Goal: Task Accomplishment & Management: Manage account settings

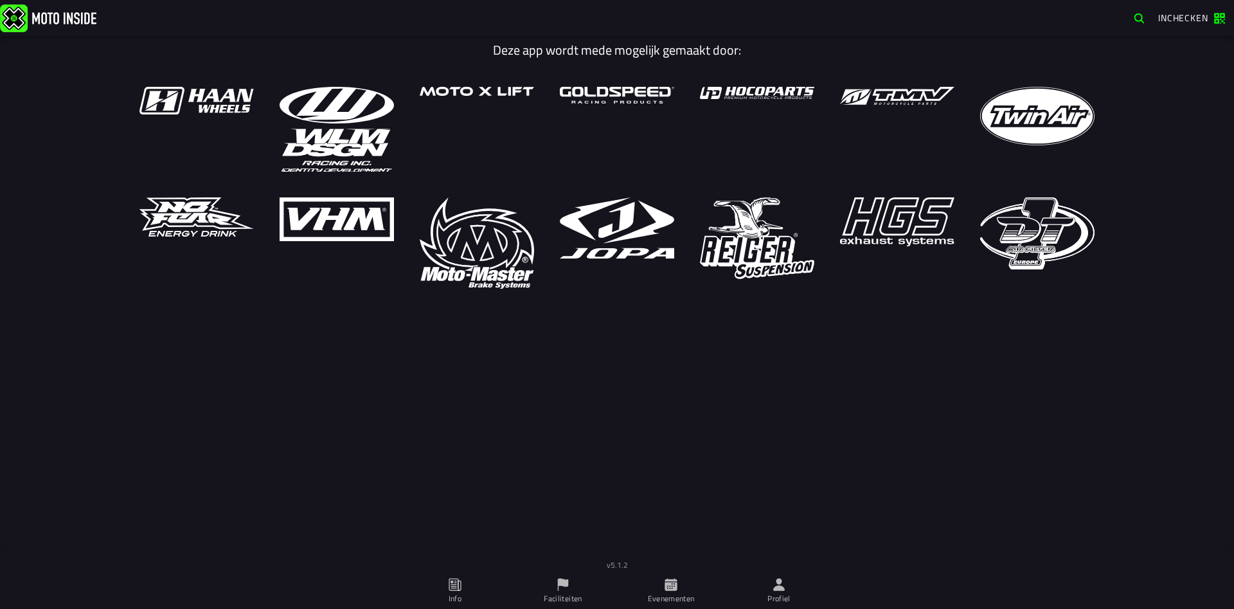
click at [679, 580] on span "Evenementen" at bounding box center [671, 591] width 93 height 36
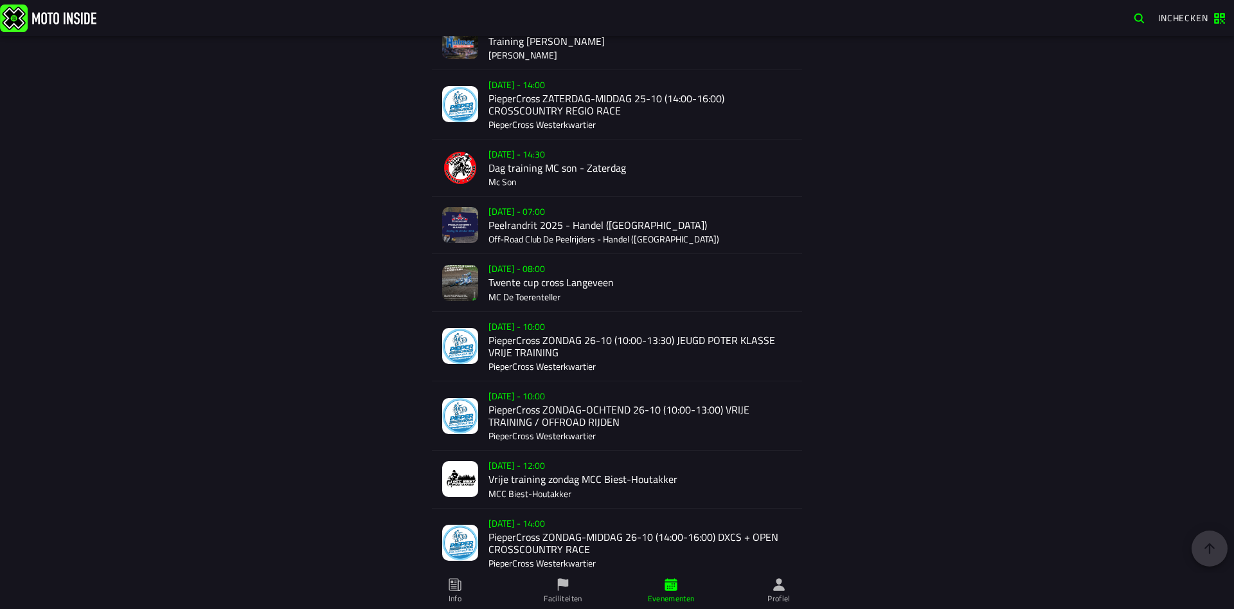
scroll to position [2028, 0]
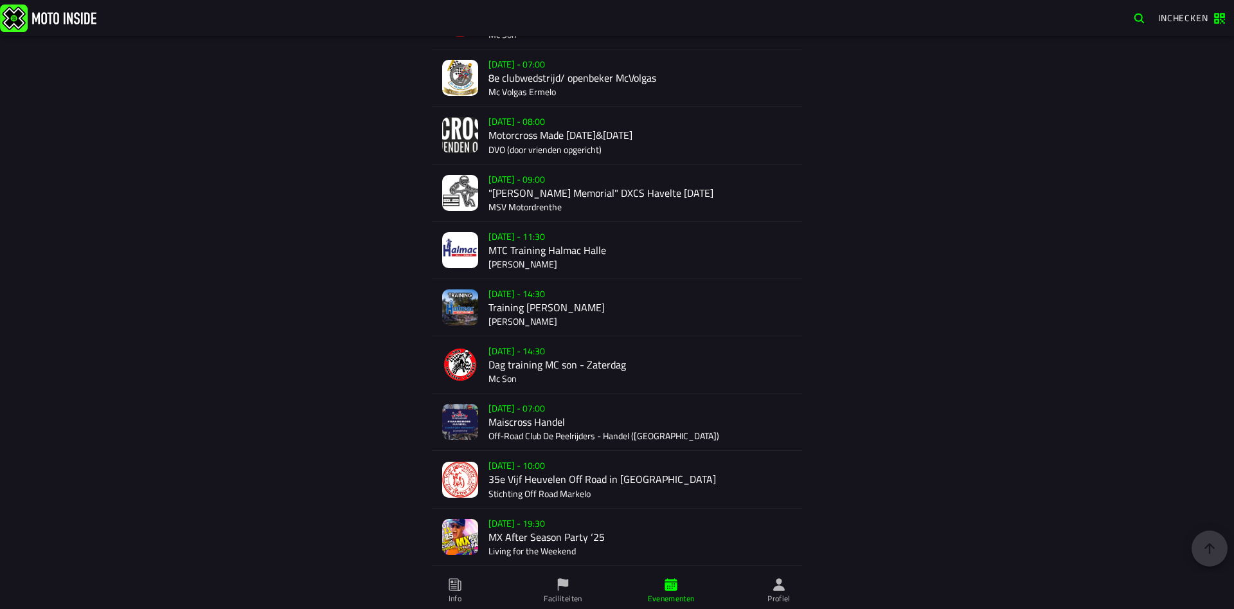
click at [528, 424] on div "[DATE] - 07:00 Maiscross Handel Off-Road Club De Peelrijders - Handel (NB)" at bounding box center [639, 421] width 303 height 57
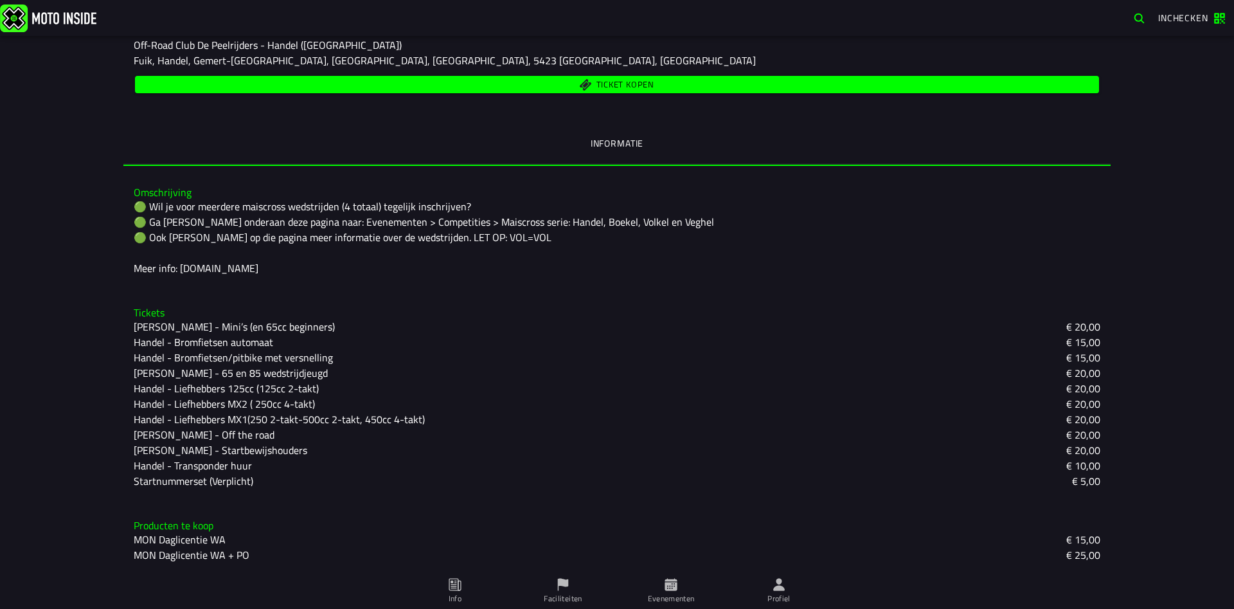
scroll to position [47, 0]
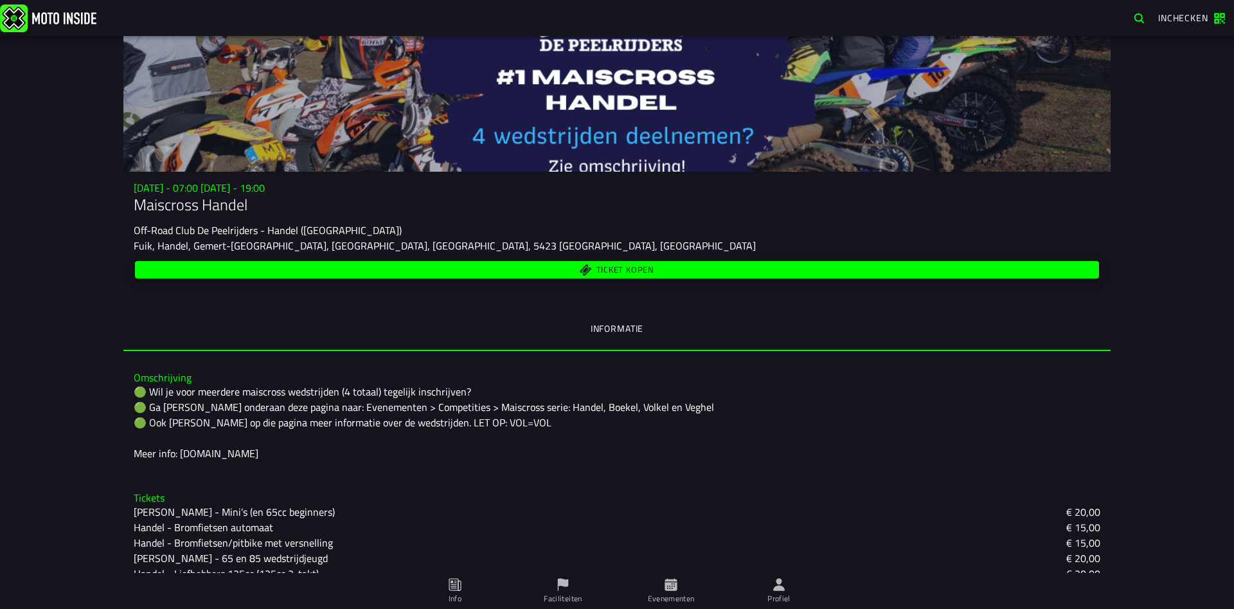
click at [611, 273] on span "Ticket kopen" at bounding box center [625, 269] width 58 height 8
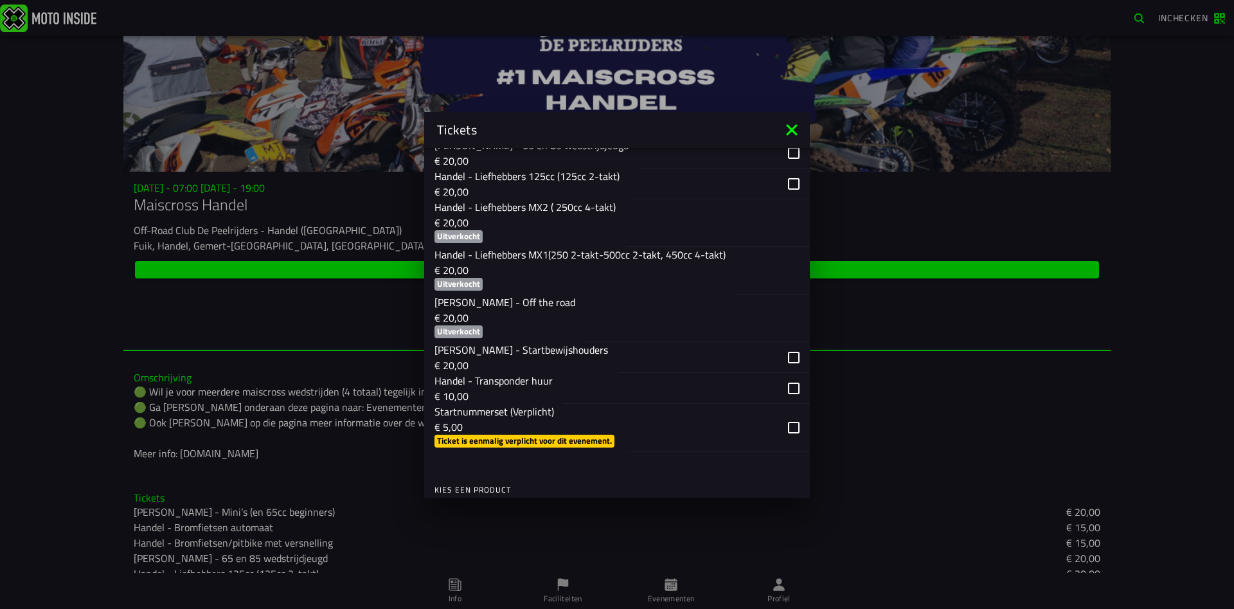
scroll to position [925, 0]
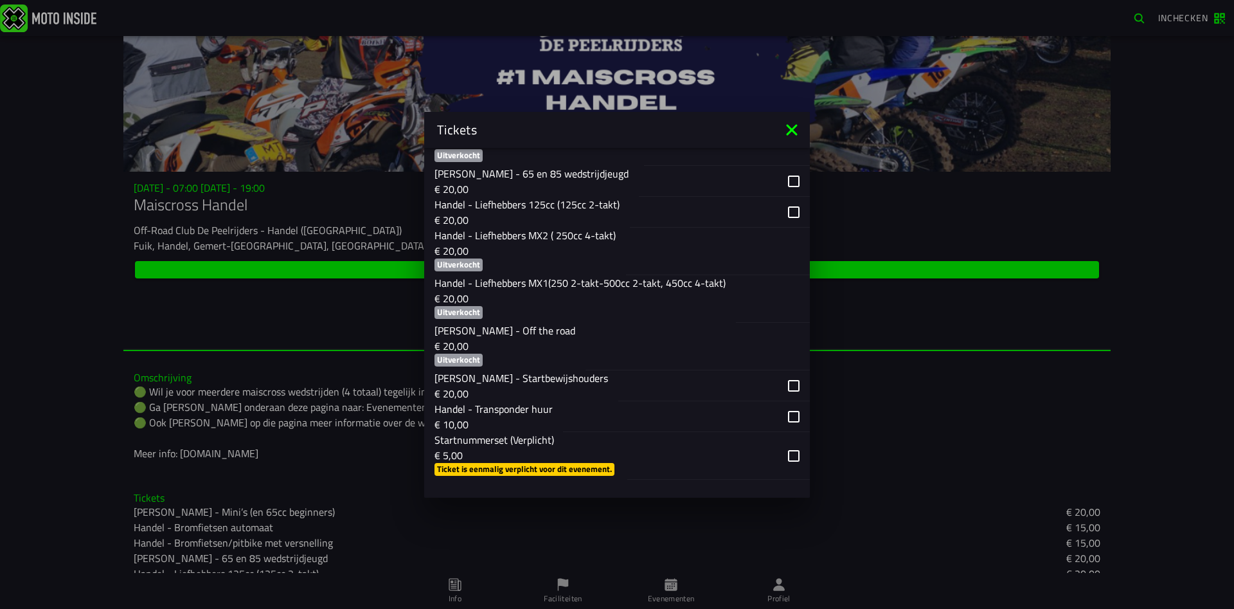
click at [789, 125] on icon at bounding box center [792, 130] width 21 height 21
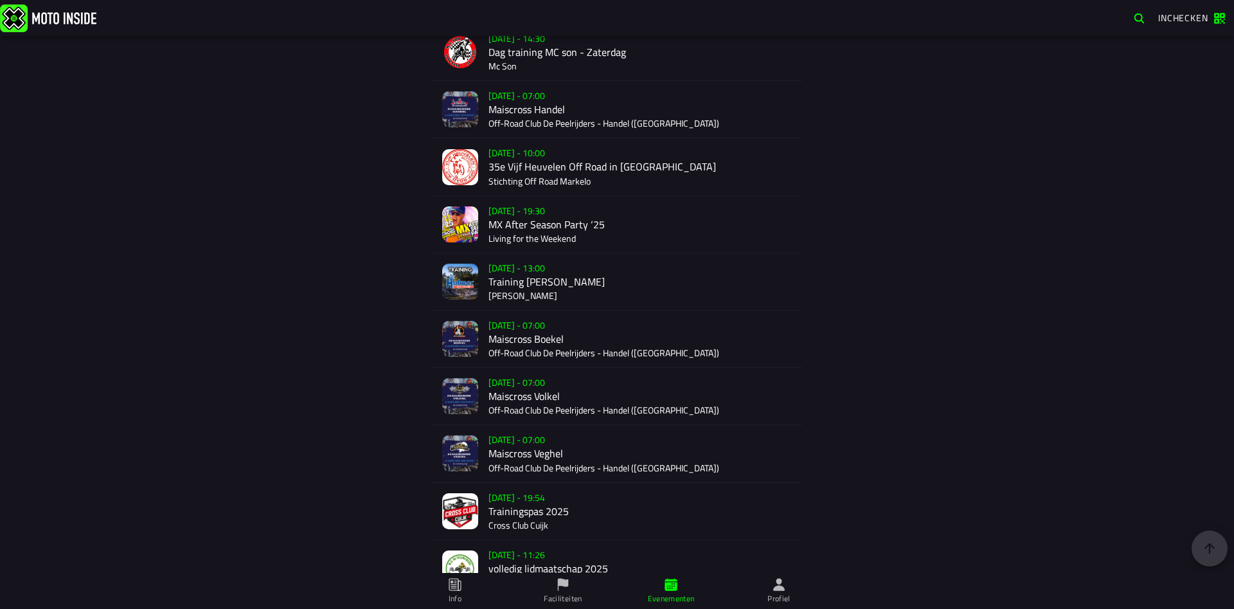
scroll to position [2248, 0]
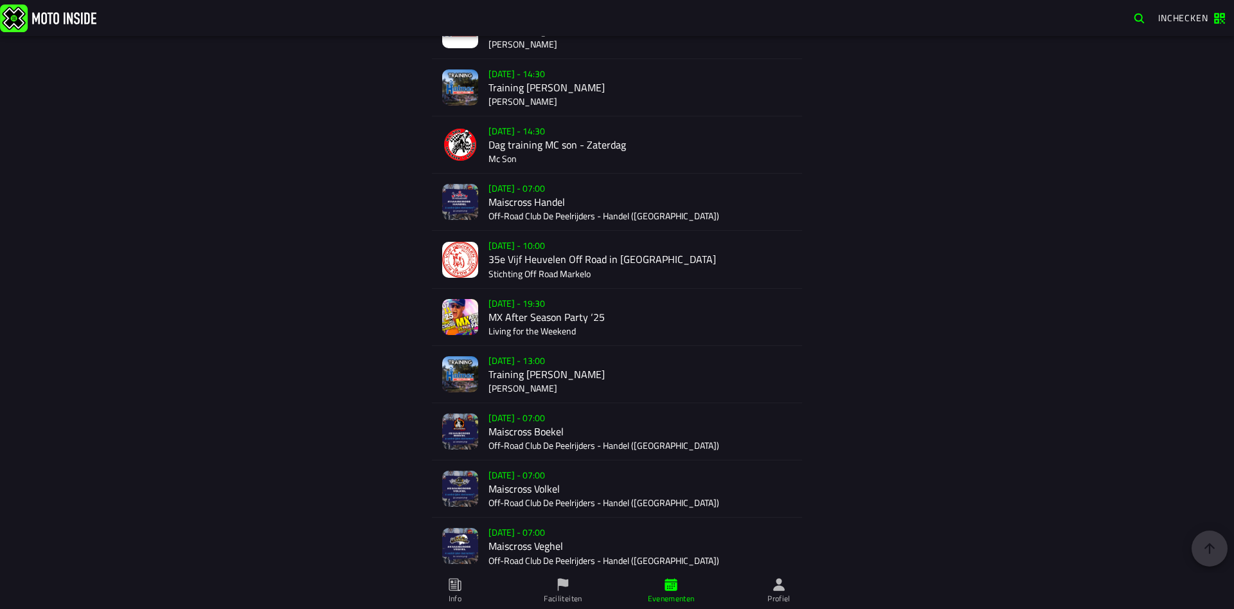
click at [524, 429] on div "[DATE] - 07:00 Maiscross Boekel Off-Road Club De Peelrijders - Handel ([GEOGRAP…" at bounding box center [639, 431] width 303 height 57
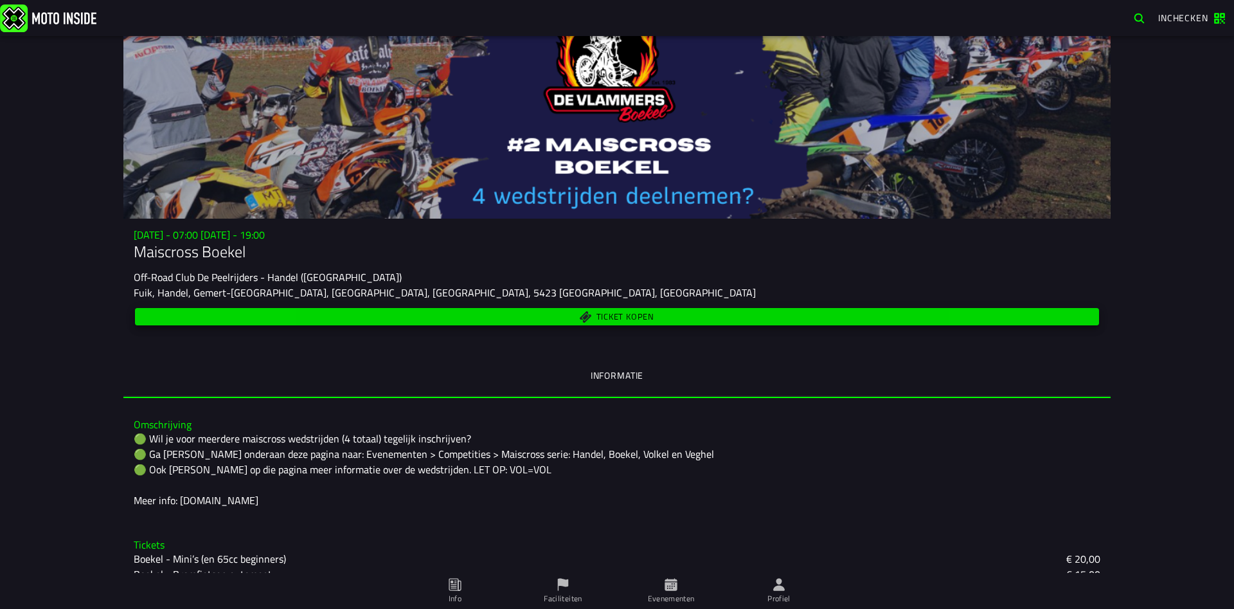
click at [587, 318] on span "Ticket kopen" at bounding box center [617, 316] width 949 height 12
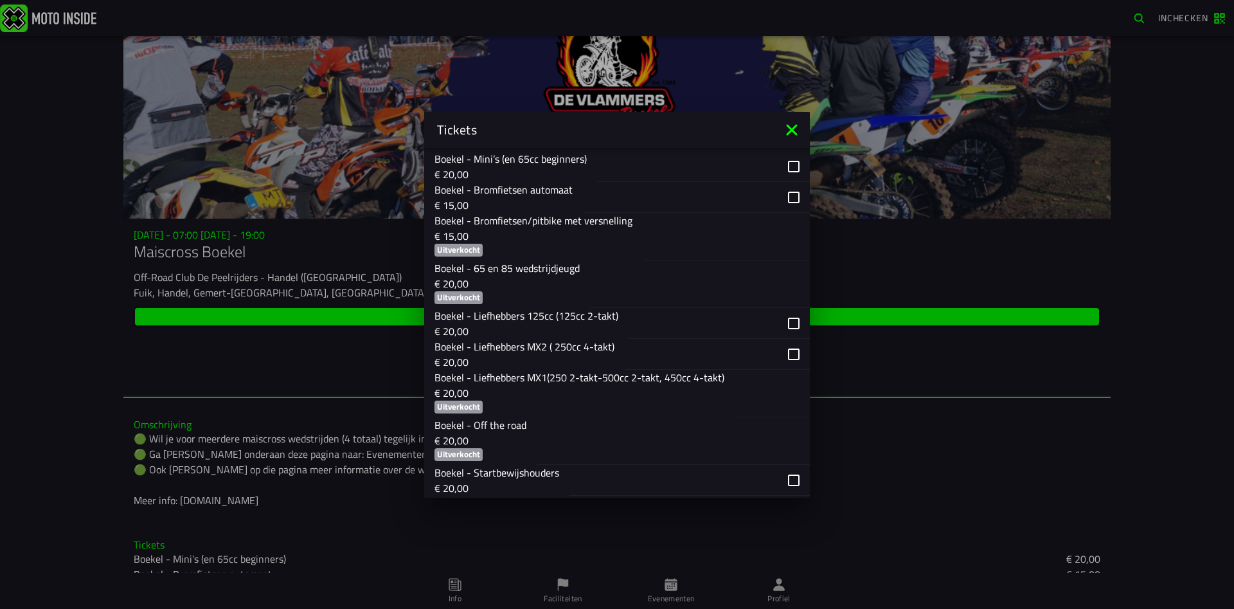
scroll to position [461, 0]
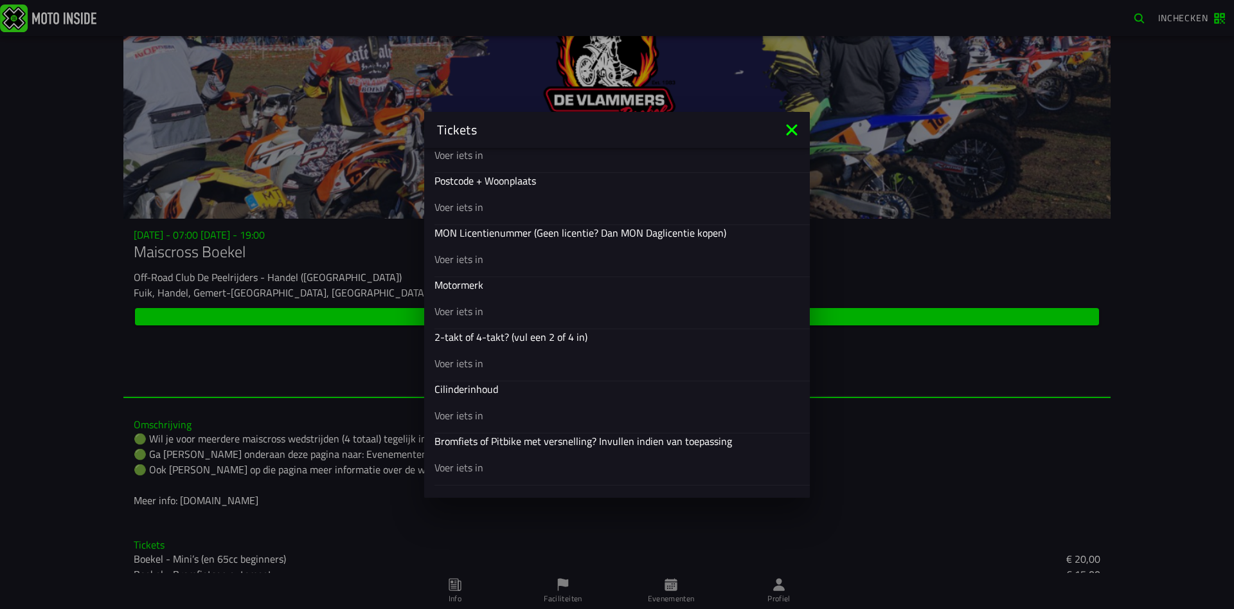
click at [788, 129] on icon at bounding box center [792, 130] width 21 height 21
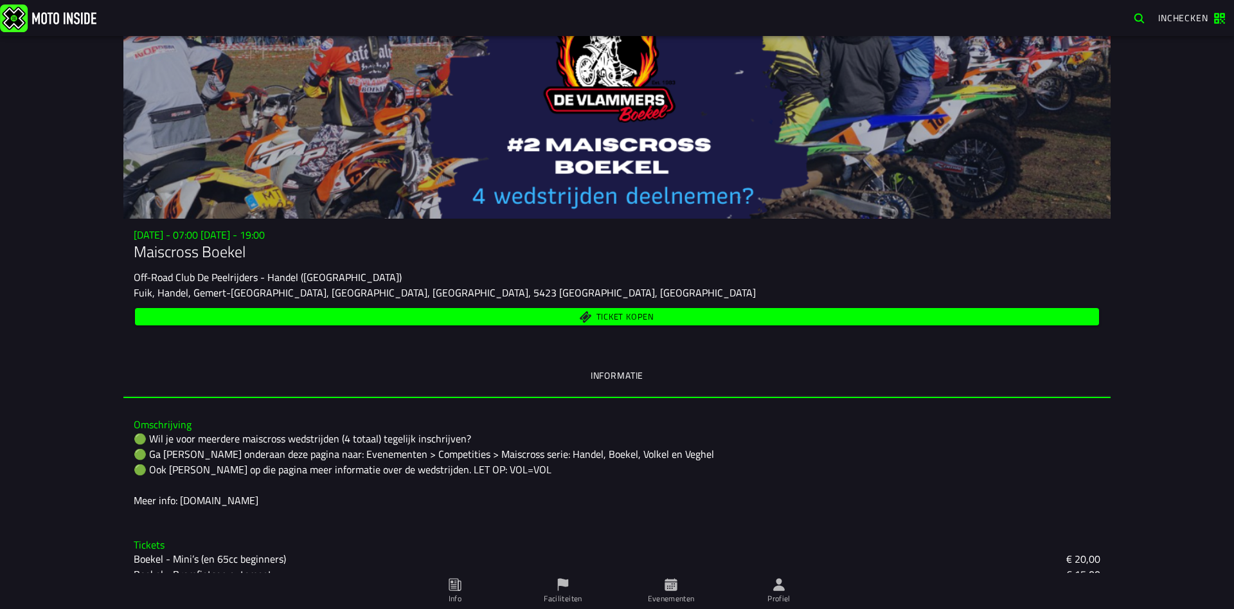
scroll to position [217, 0]
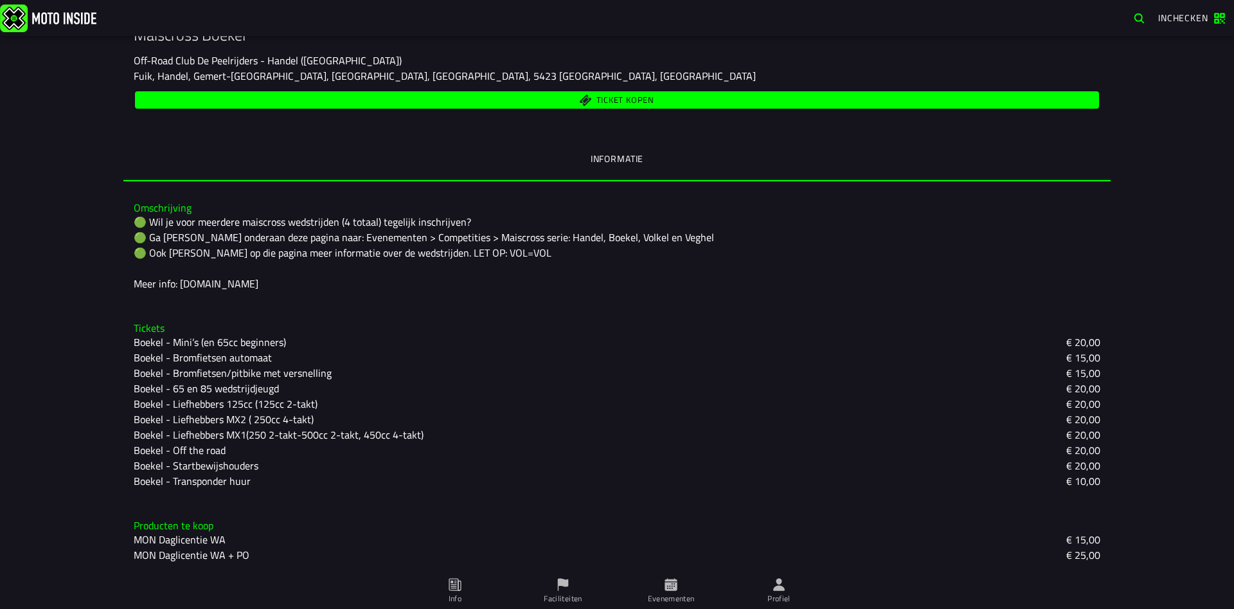
click at [774, 582] on icon at bounding box center [779, 584] width 14 height 14
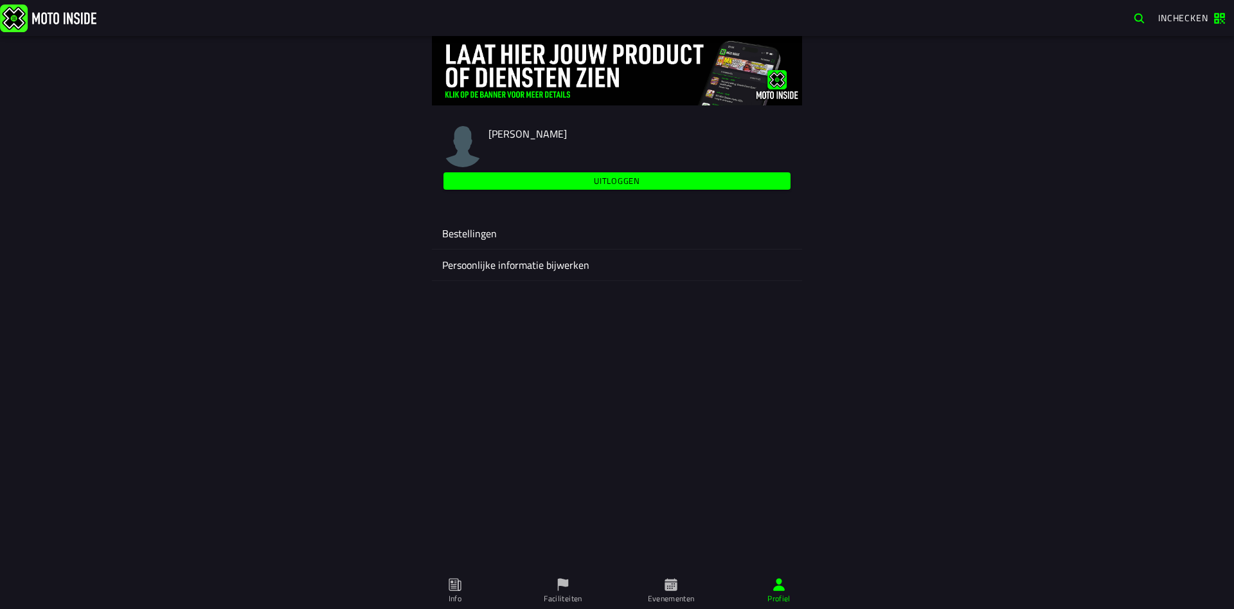
click at [503, 132] on span "[PERSON_NAME]" at bounding box center [527, 133] width 78 height 15
click at [524, 261] on ion-label "Persoonlijke informatie bijwerken" at bounding box center [617, 264] width 350 height 15
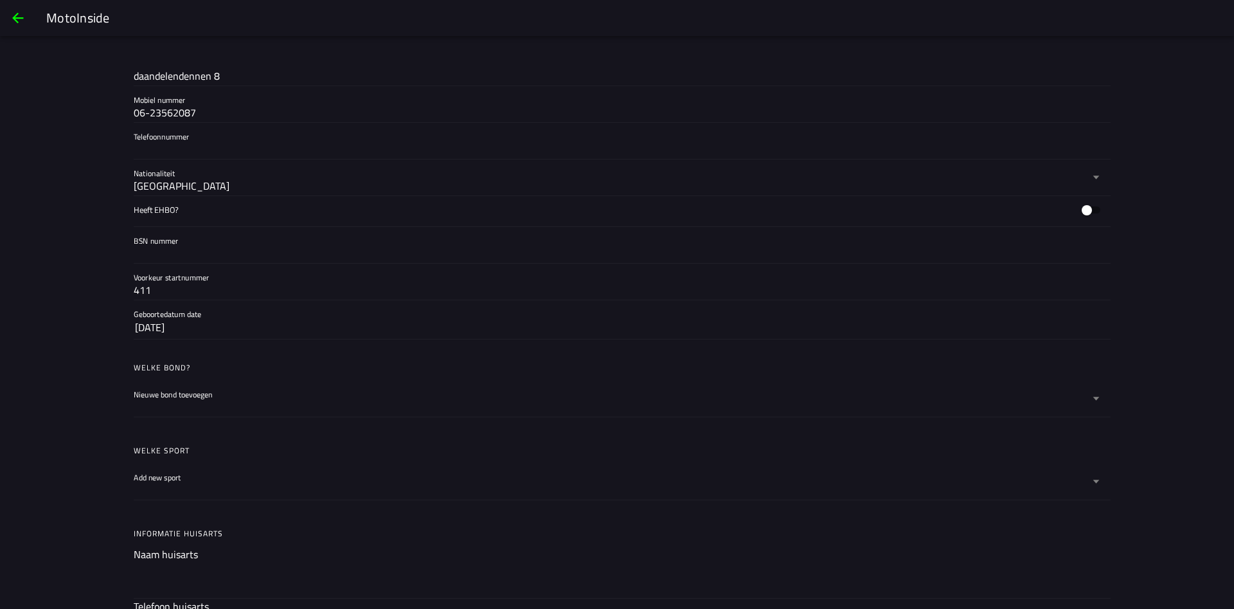
scroll to position [463, 0]
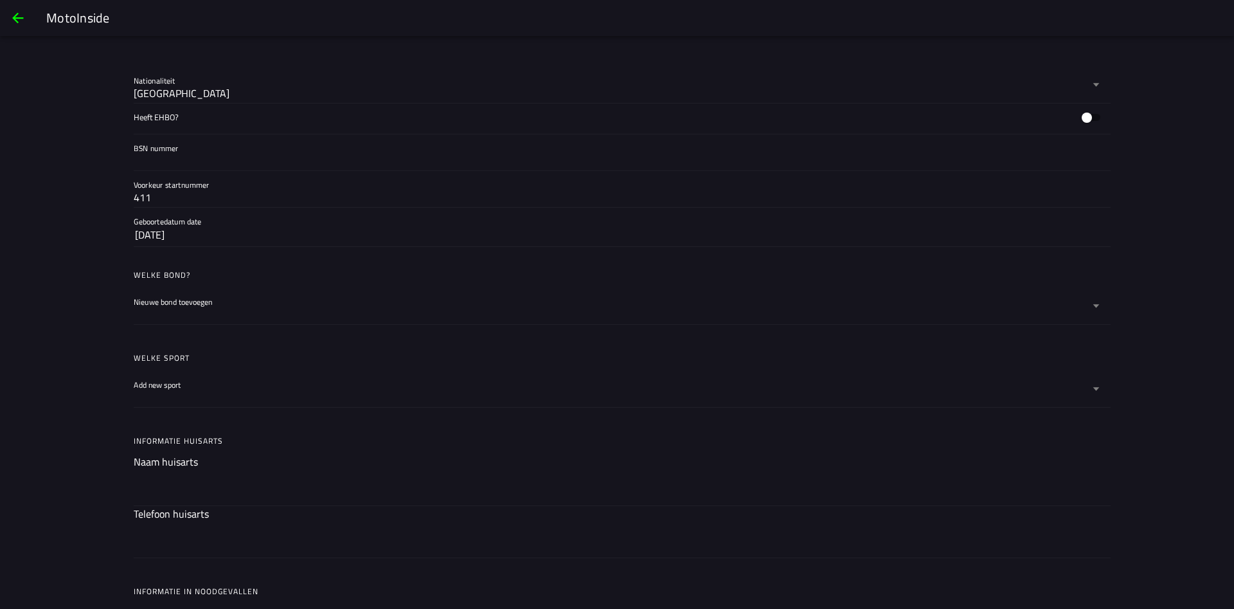
click at [1094, 308] on icon at bounding box center [1096, 306] width 8 height 36
click at [1094, 308] on button "Nieuwe bond toevoegen" at bounding box center [617, 306] width 967 height 36
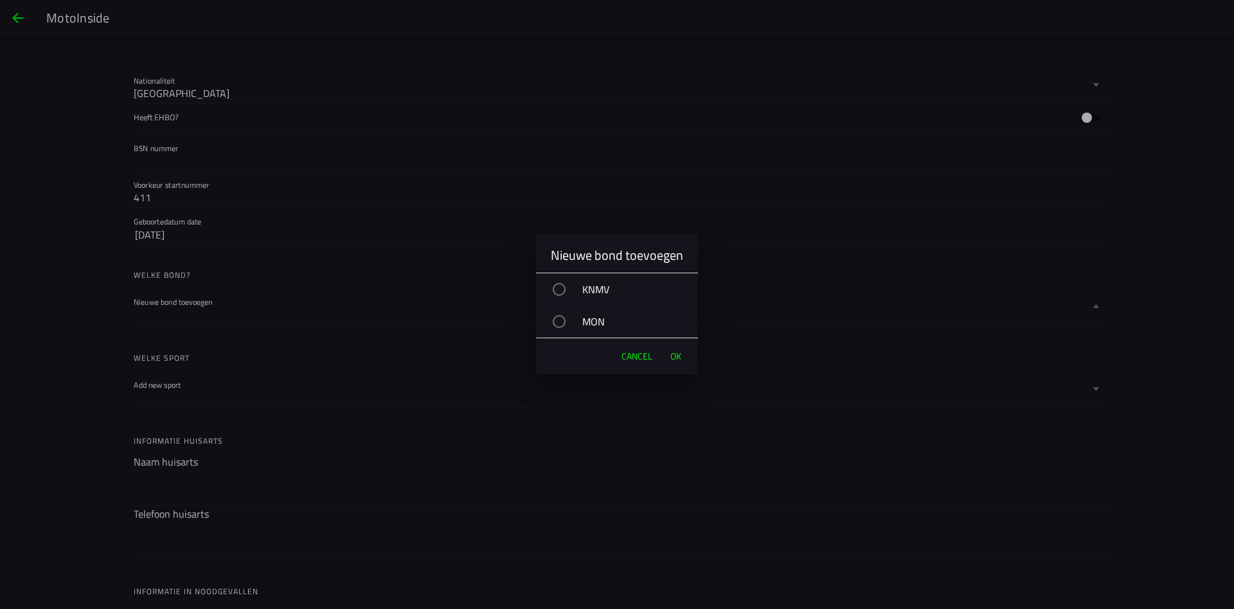
click at [599, 321] on div "MON" at bounding box center [623, 321] width 149 height 32
click at [679, 359] on span "OK" at bounding box center [675, 356] width 11 height 13
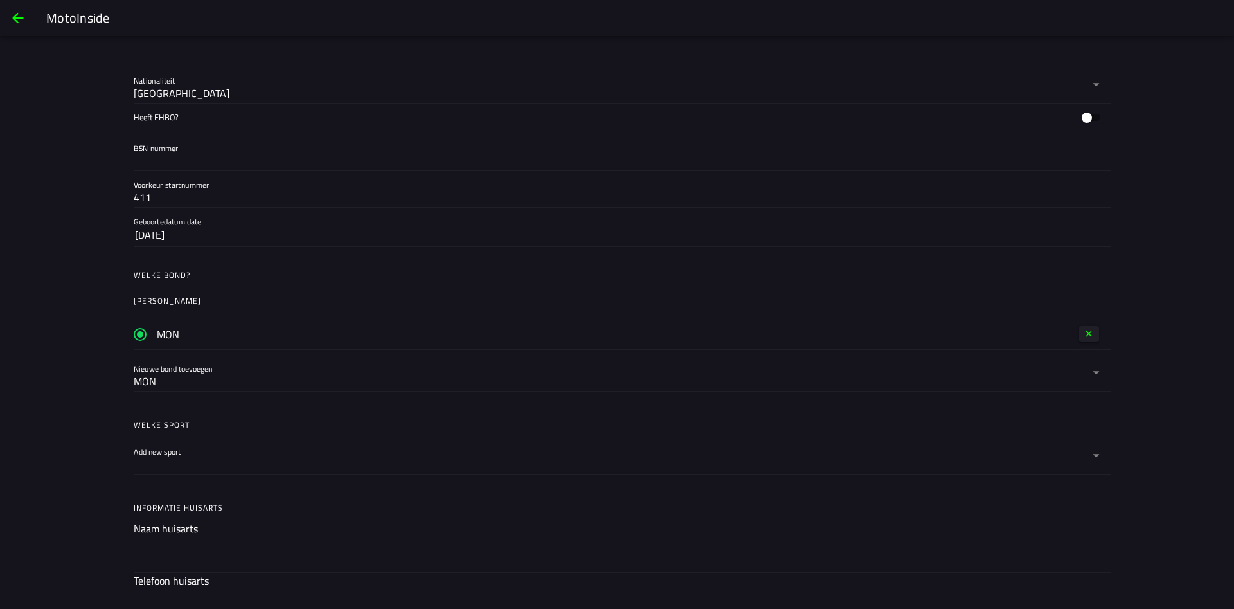
click at [1095, 457] on icon at bounding box center [1096, 456] width 8 height 36
click at [1095, 457] on button "Add new sport" at bounding box center [617, 456] width 967 height 36
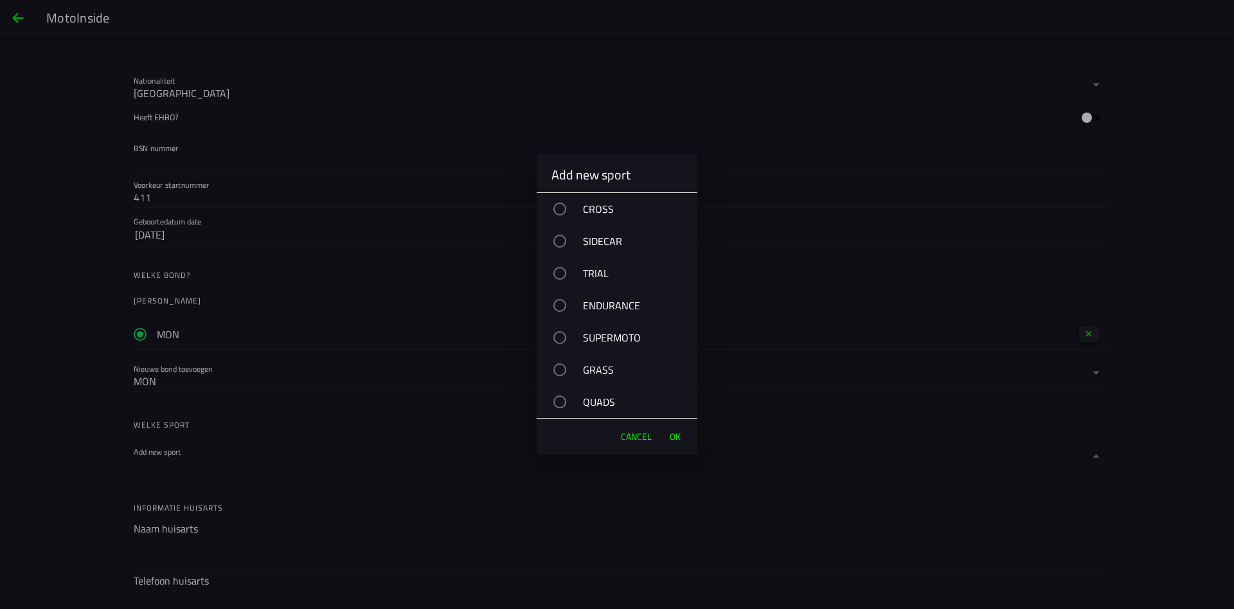
click at [584, 206] on div "CROSS" at bounding box center [624, 209] width 148 height 32
click at [674, 437] on span "OK" at bounding box center [675, 436] width 11 height 13
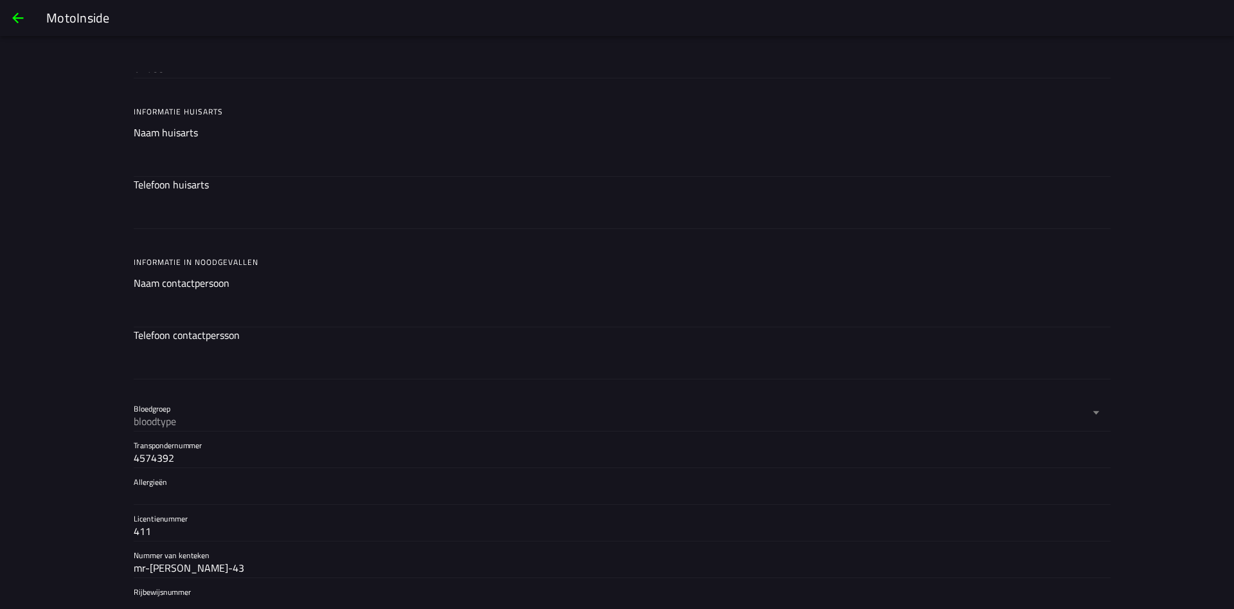
scroll to position [985, 0]
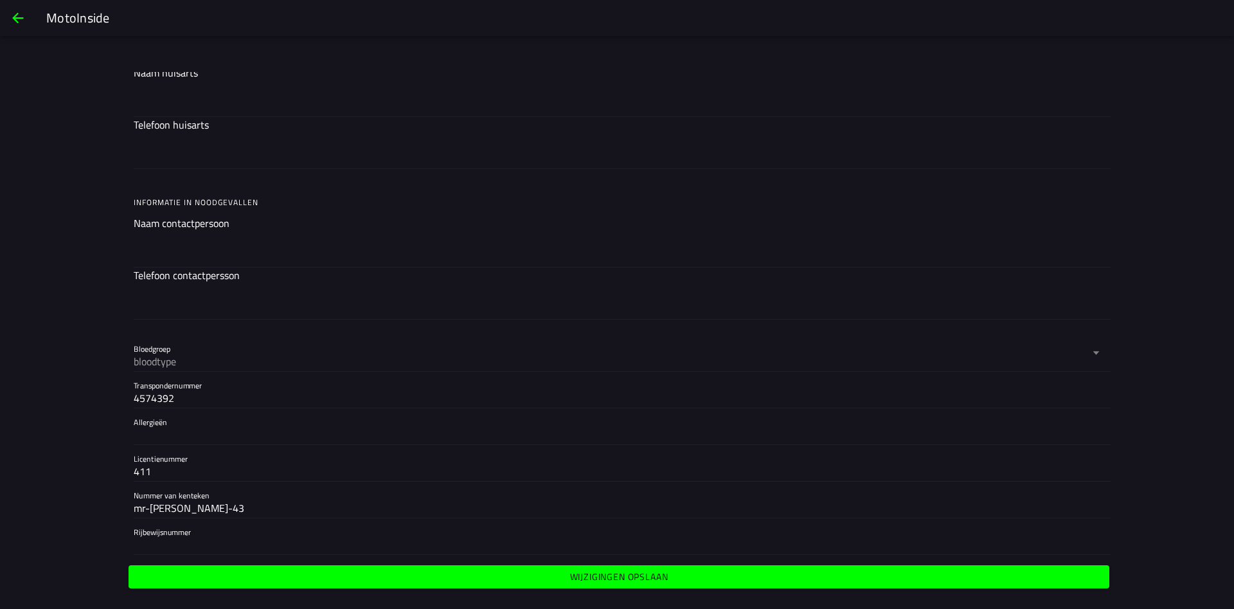
click at [210, 360] on div "bloodtype" at bounding box center [612, 360] width 956 height 15
click at [210, 360] on button "Bloedgroep bloodtype" at bounding box center [617, 353] width 967 height 36
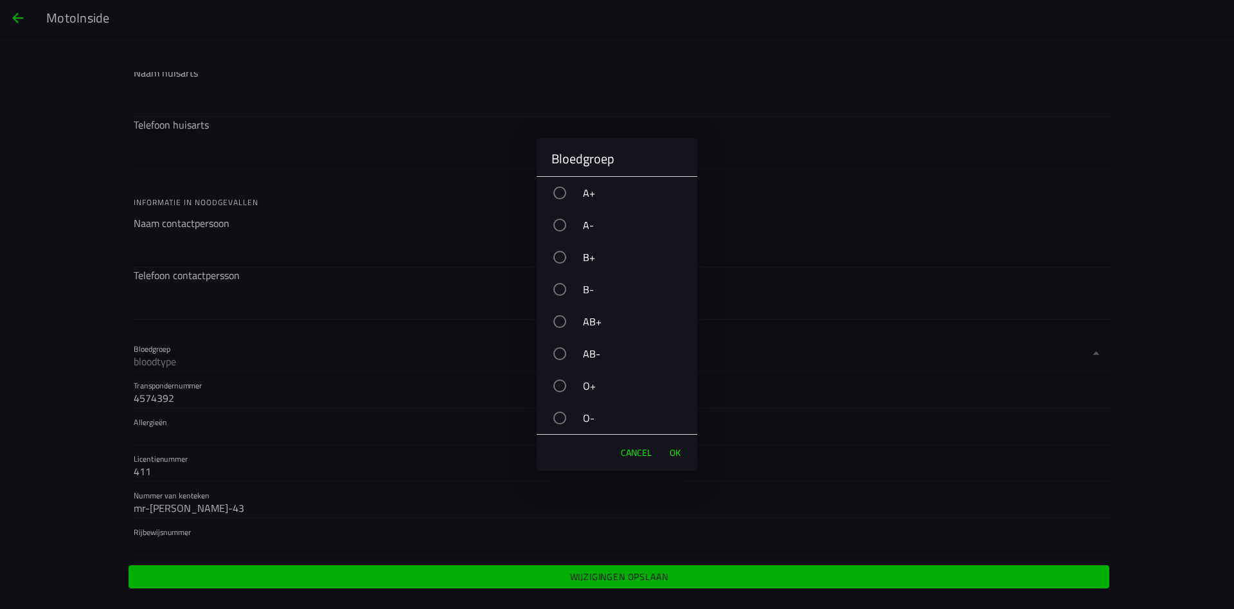
click at [589, 389] on div "O+" at bounding box center [624, 386] width 148 height 32
click at [675, 454] on span "OK" at bounding box center [675, 452] width 11 height 13
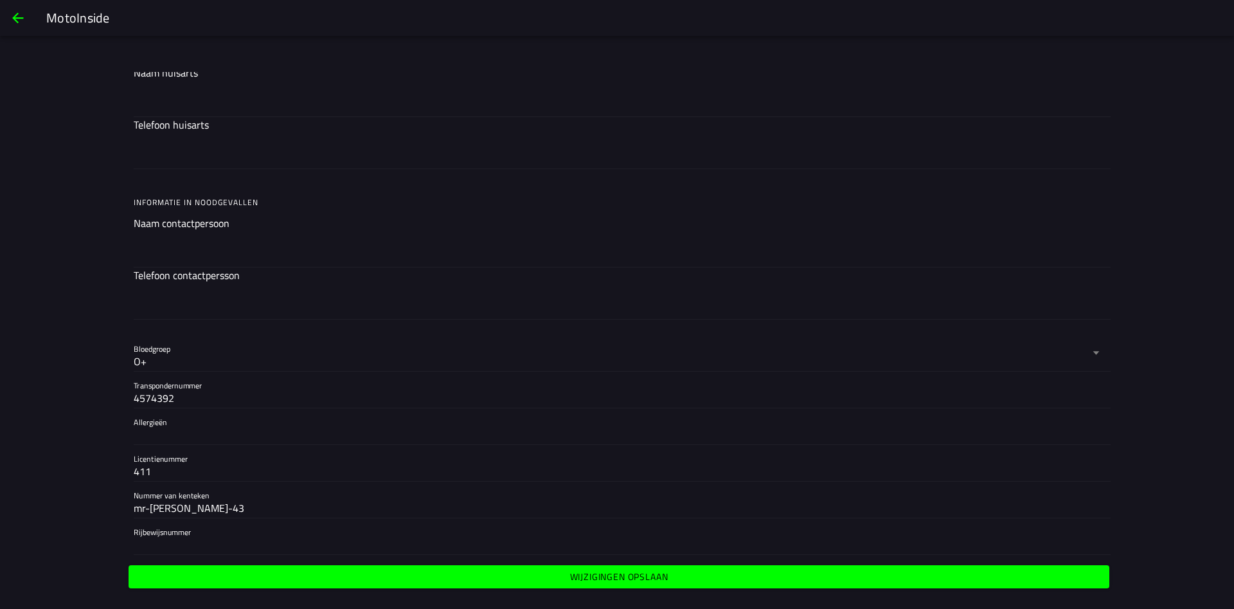
click at [219, 508] on input "mr-[PERSON_NAME]-43" at bounding box center [617, 507] width 967 height 15
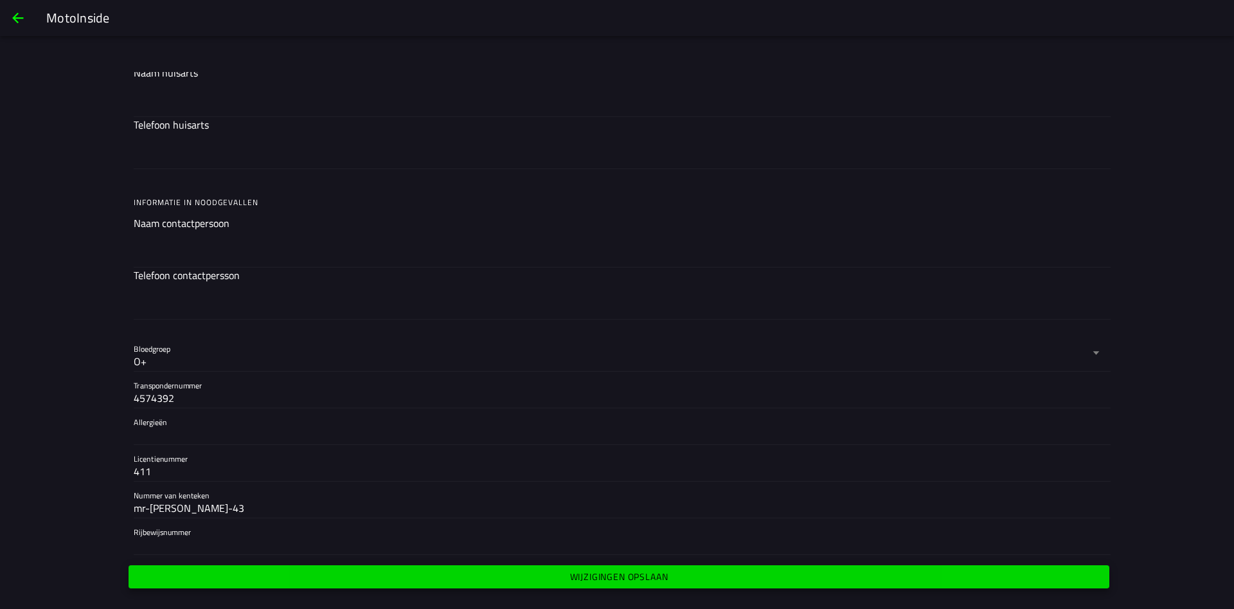
click at [0, 0] on slot "Wijzigingen opslaan" at bounding box center [0, 0] width 0 height 0
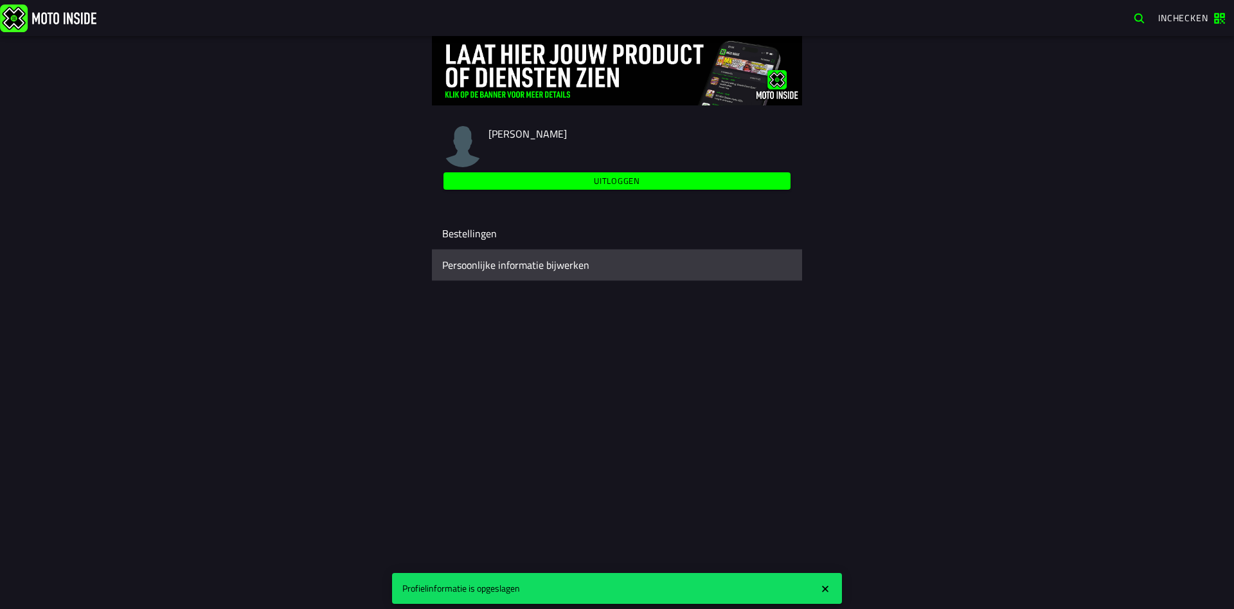
click at [497, 269] on ion-label "Persoonlijke informatie bijwerken" at bounding box center [617, 264] width 350 height 15
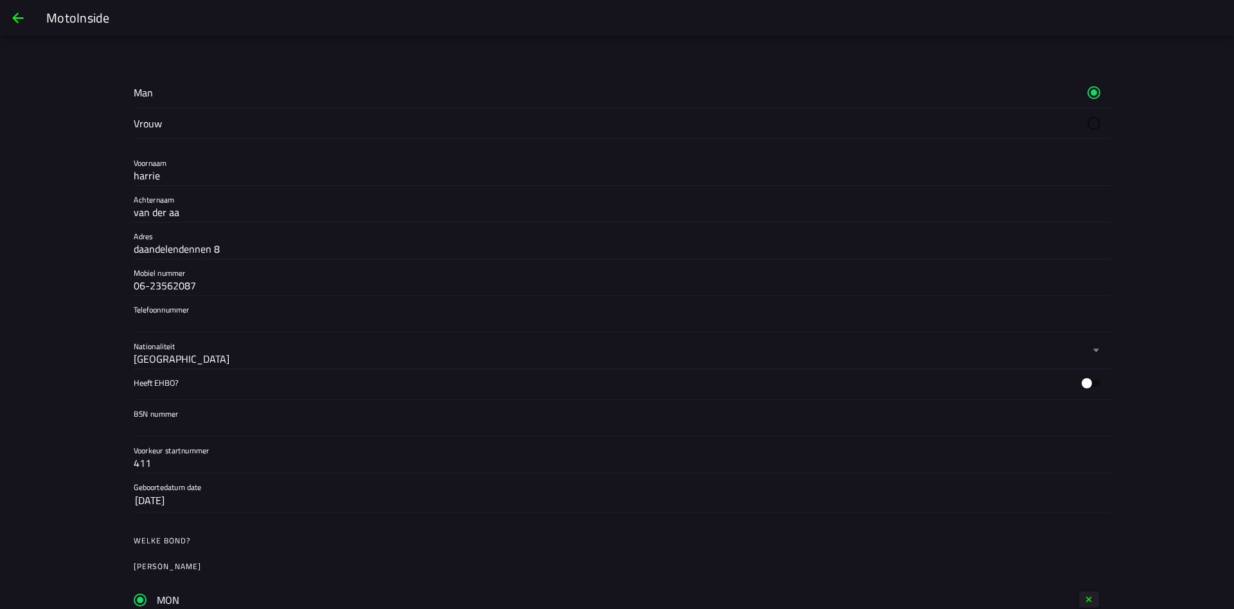
scroll to position [278, 0]
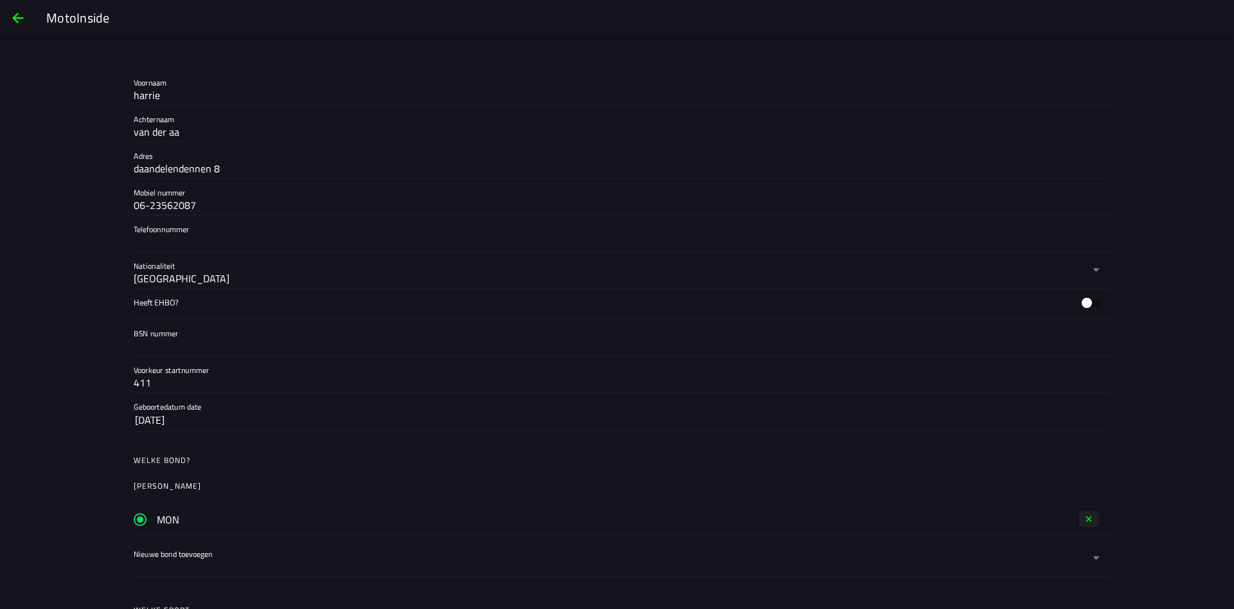
click at [174, 197] on input "06-23562087" at bounding box center [617, 204] width 967 height 15
click at [163, 237] on input "Telefoonnummer" at bounding box center [617, 241] width 967 height 15
click at [0, 0] on slot "Heeft EHBO?" at bounding box center [0, 0] width 0 height 0
click at [0, 0] on input "Heeft EHBO?" at bounding box center [0, 0] width 0 height 0
click at [965, 308] on label "Heeft EHBO?" at bounding box center [617, 302] width 967 height 30
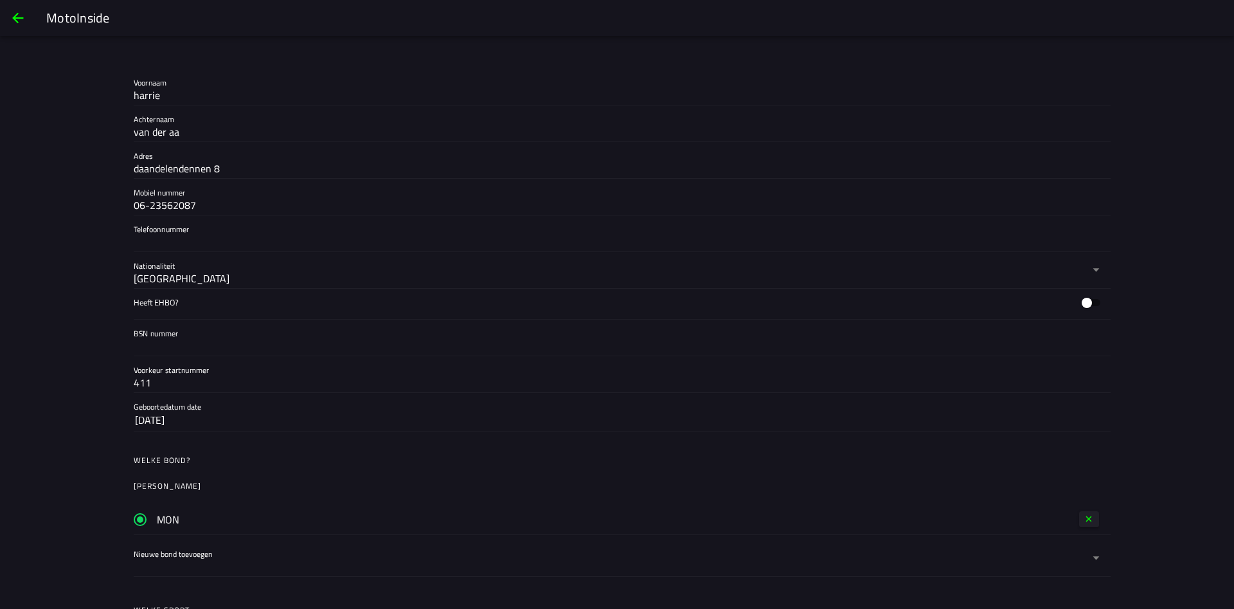
click at [1097, 274] on icon at bounding box center [1096, 270] width 8 height 36
click at [1097, 274] on button "Nationaliteit Netherlands" at bounding box center [617, 270] width 967 height 36
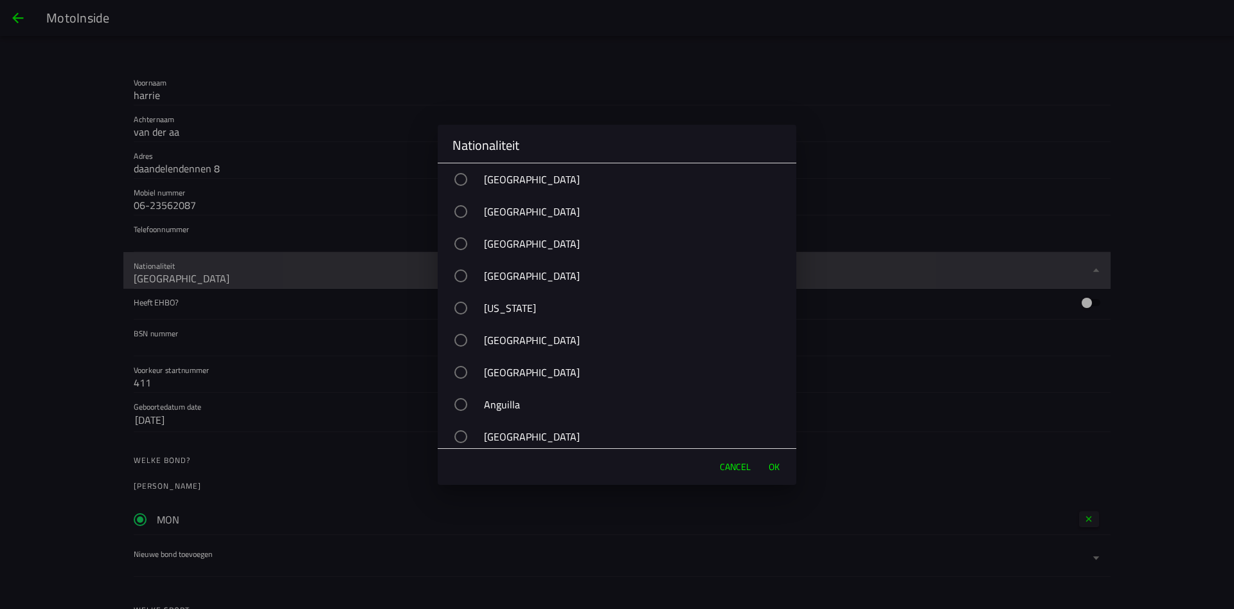
scroll to position [4919, 0]
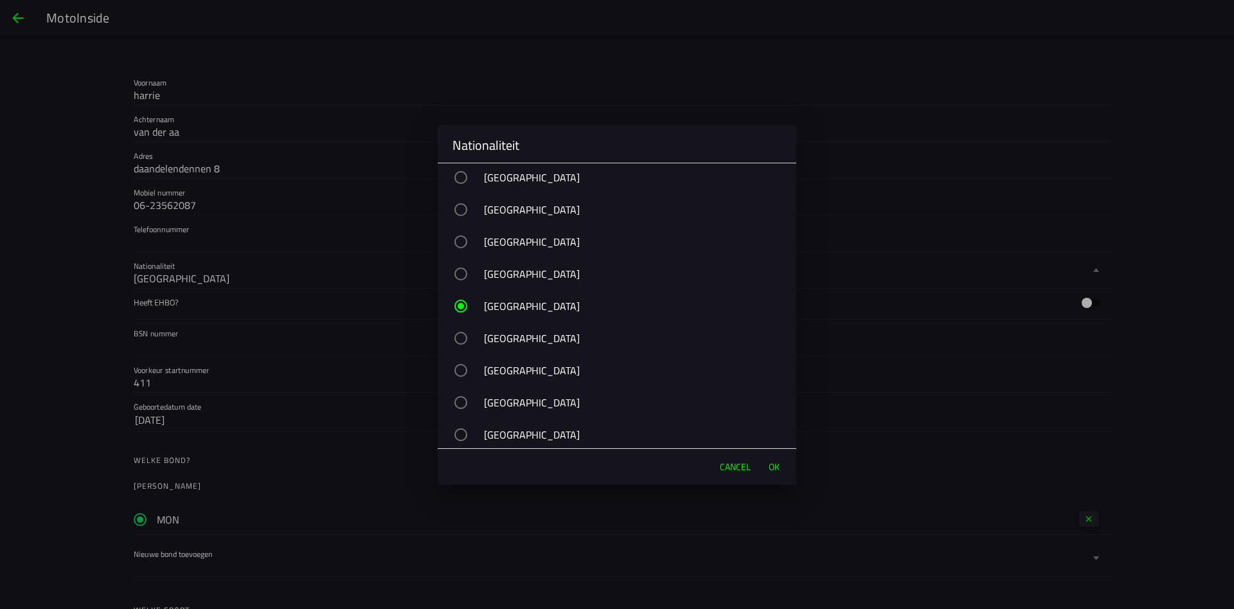
click at [720, 466] on span "Cancel" at bounding box center [735, 466] width 31 height 13
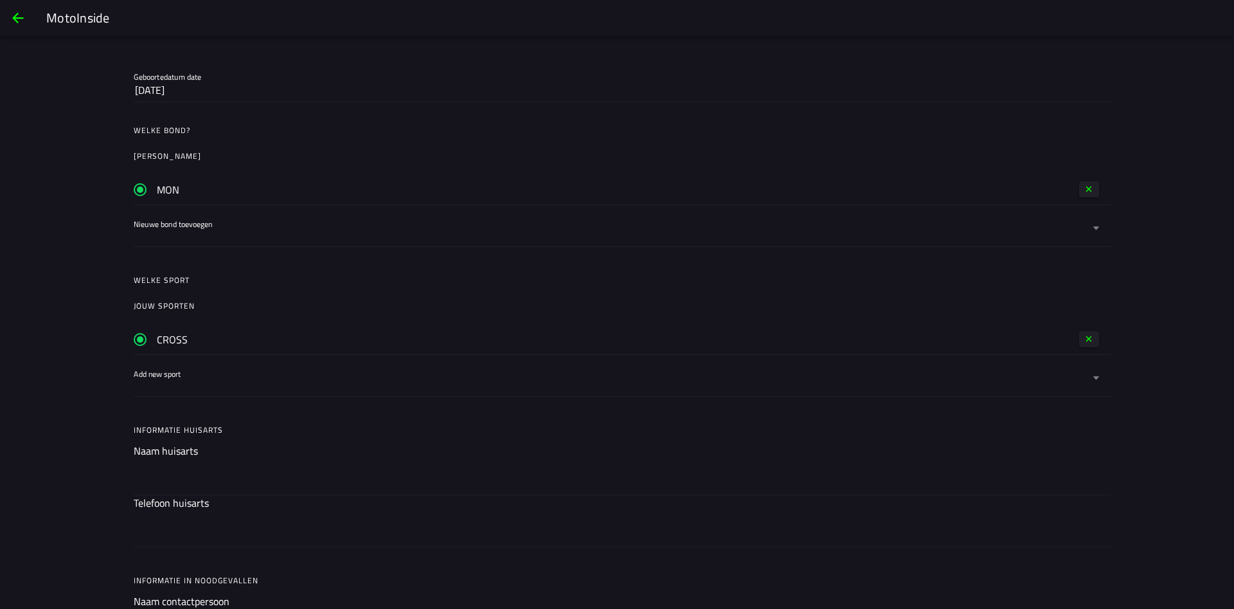
scroll to position [648, 0]
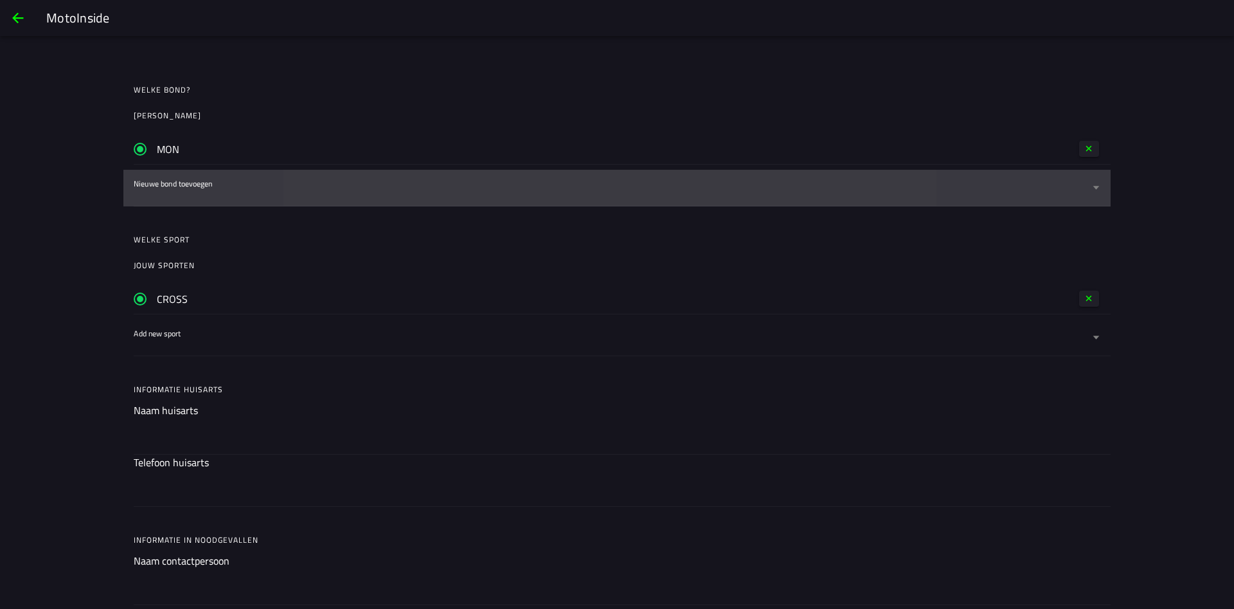
click at [210, 190] on div at bounding box center [612, 195] width 956 height 21
click at [210, 190] on button "Nieuwe bond toevoegen" at bounding box center [617, 188] width 967 height 36
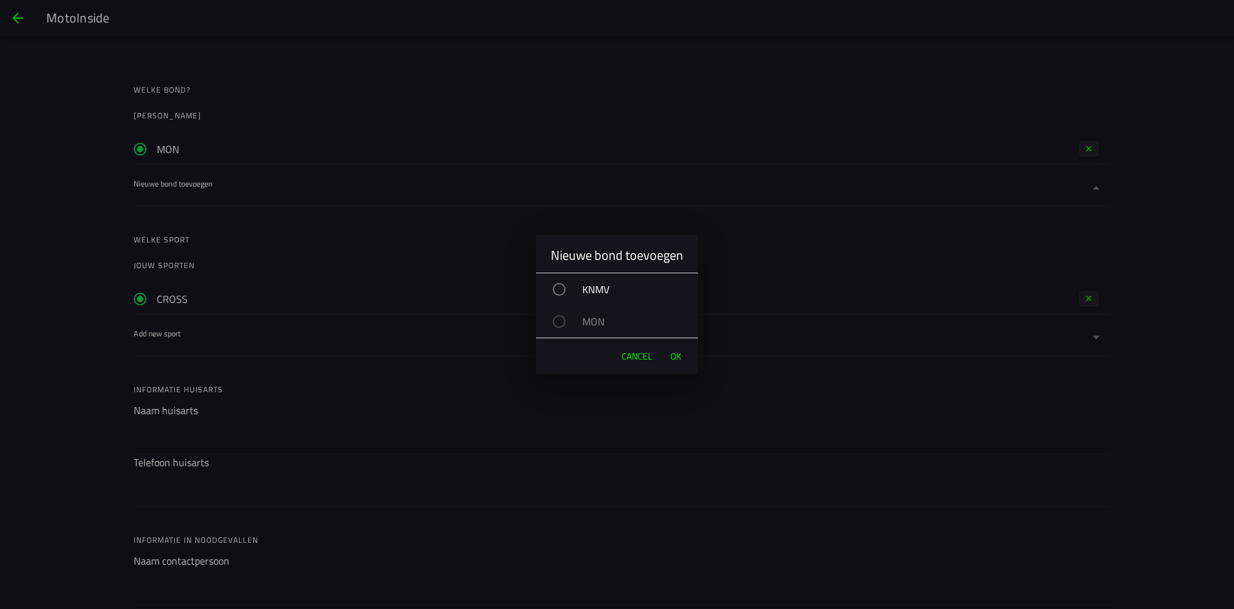
click at [639, 356] on span "Cancel" at bounding box center [636, 356] width 31 height 13
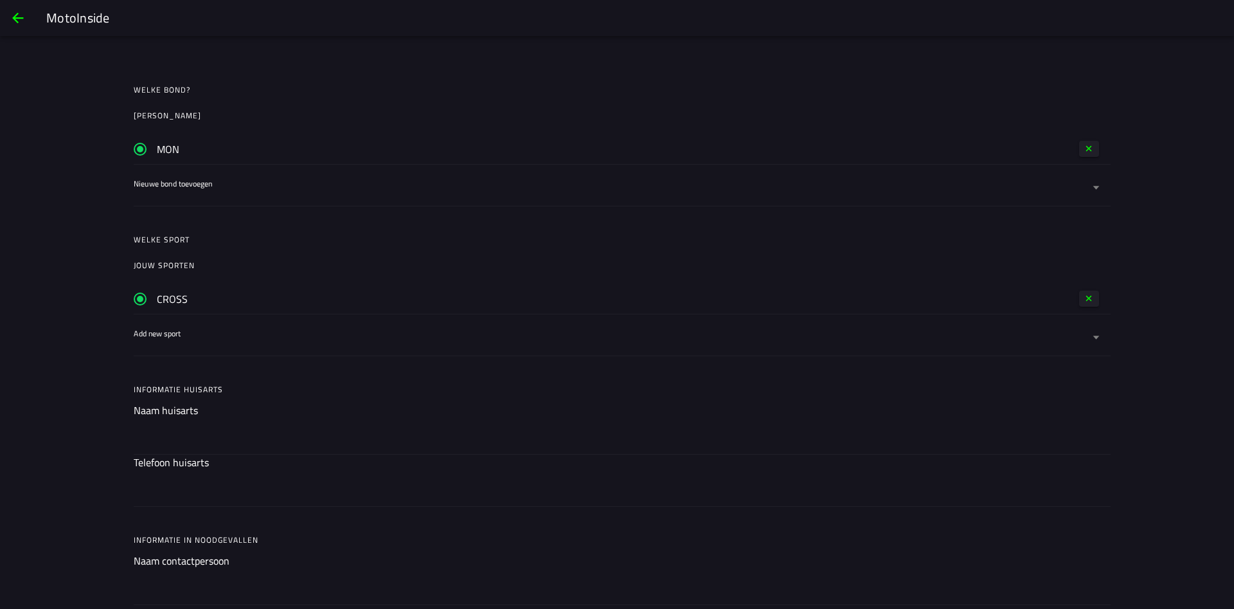
click at [166, 327] on label "Add new sport" at bounding box center [617, 337] width 967 height 36
click at [166, 327] on button "Add new sport" at bounding box center [617, 337] width 967 height 36
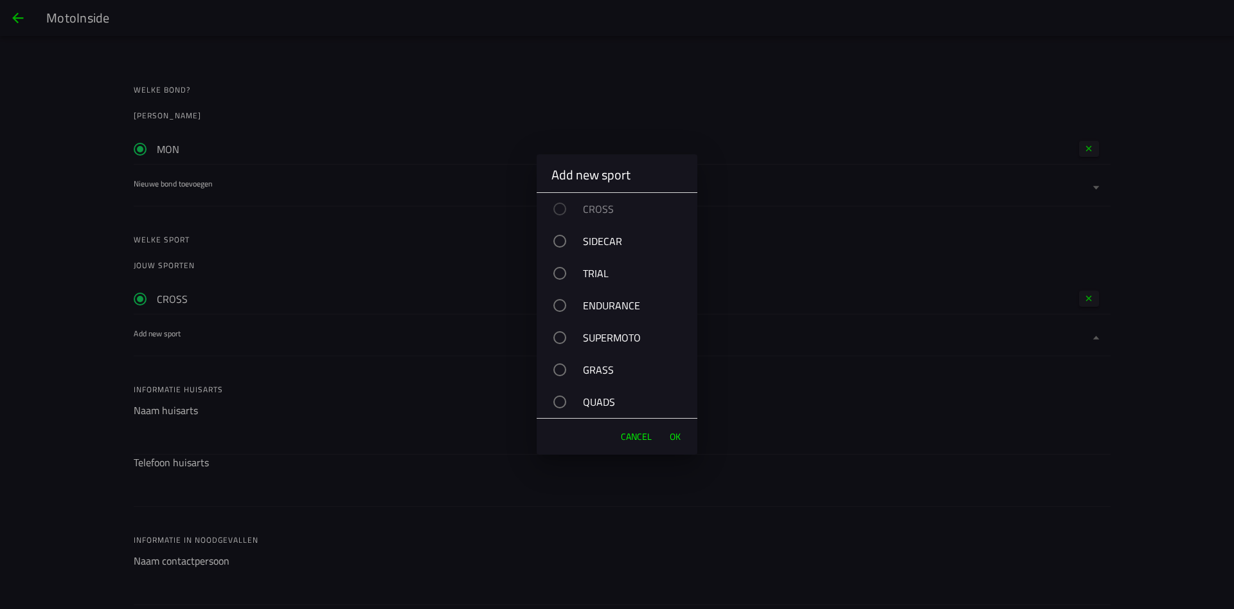
click at [559, 305] on div "button" at bounding box center [559, 305] width 13 height 13
click at [686, 438] on button "OK" at bounding box center [675, 437] width 24 height 26
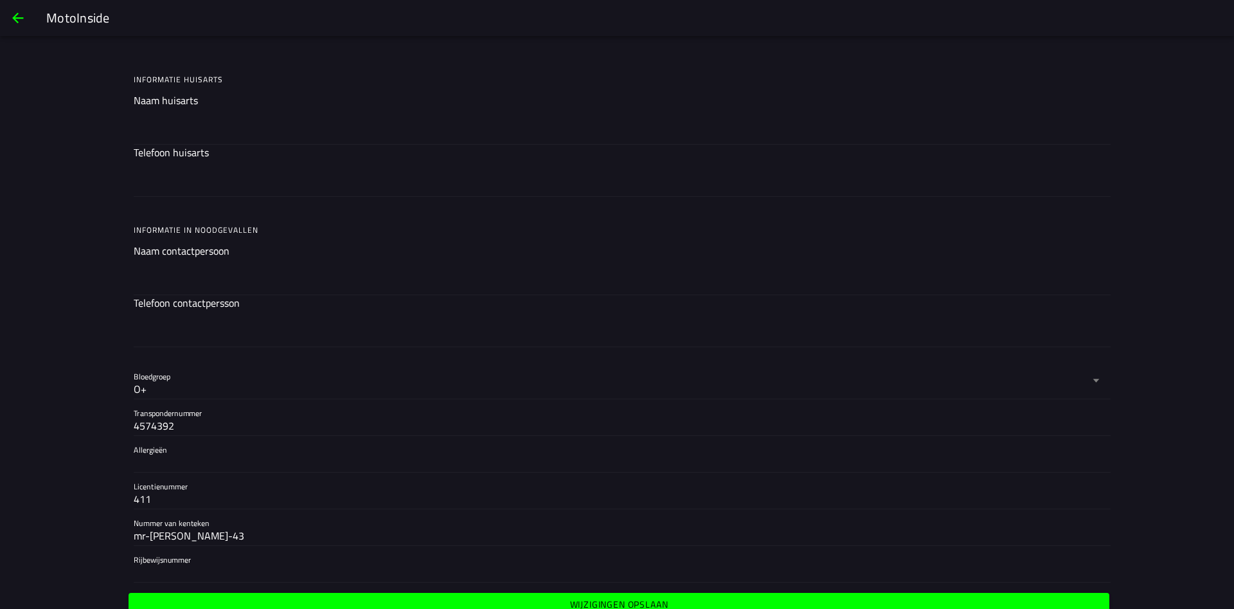
scroll to position [1016, 0]
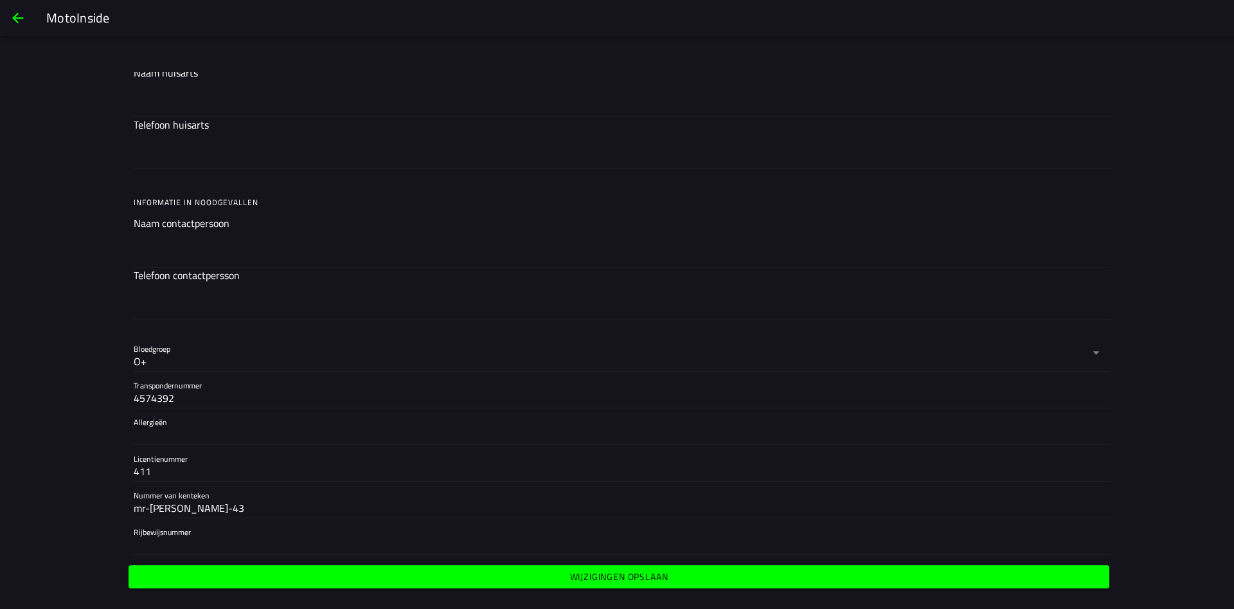
click at [0, 0] on slot "Wijzigingen opslaan" at bounding box center [0, 0] width 0 height 0
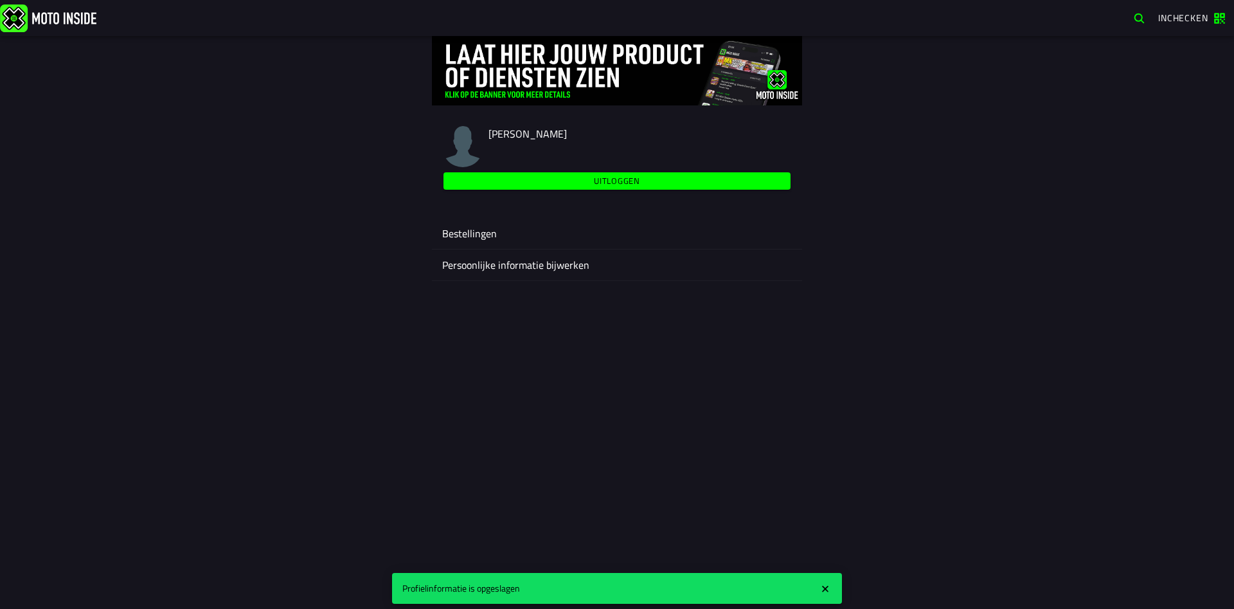
click at [477, 233] on ion-label "Bestellingen" at bounding box center [617, 233] width 350 height 15
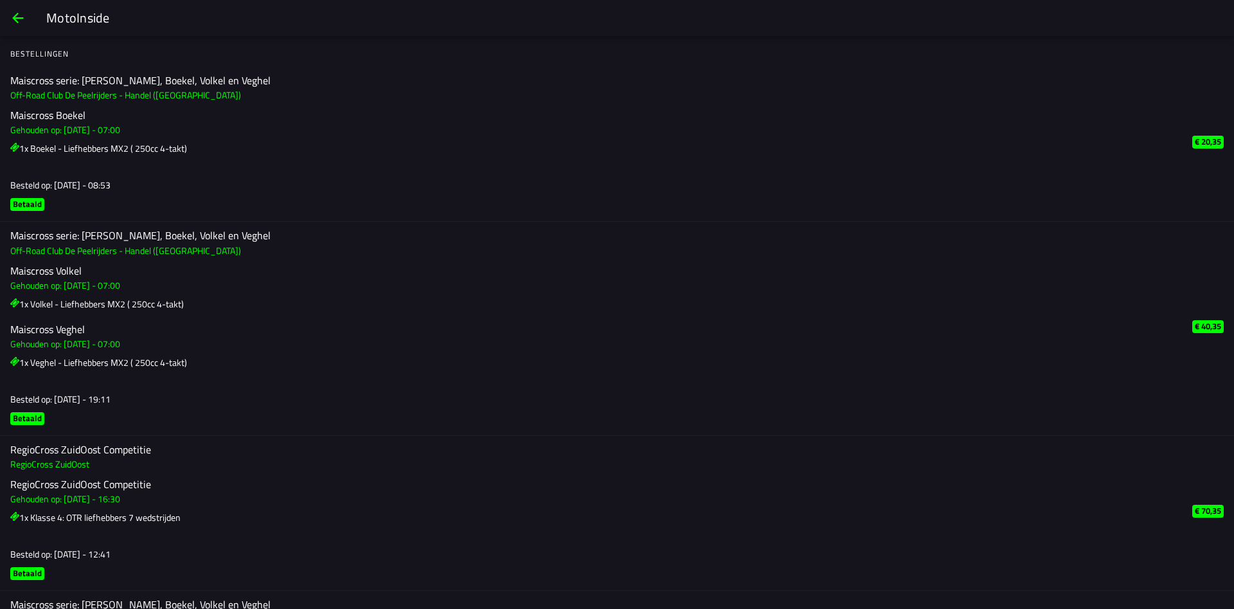
scroll to position [93, 0]
